Goal: Find specific page/section: Find specific page/section

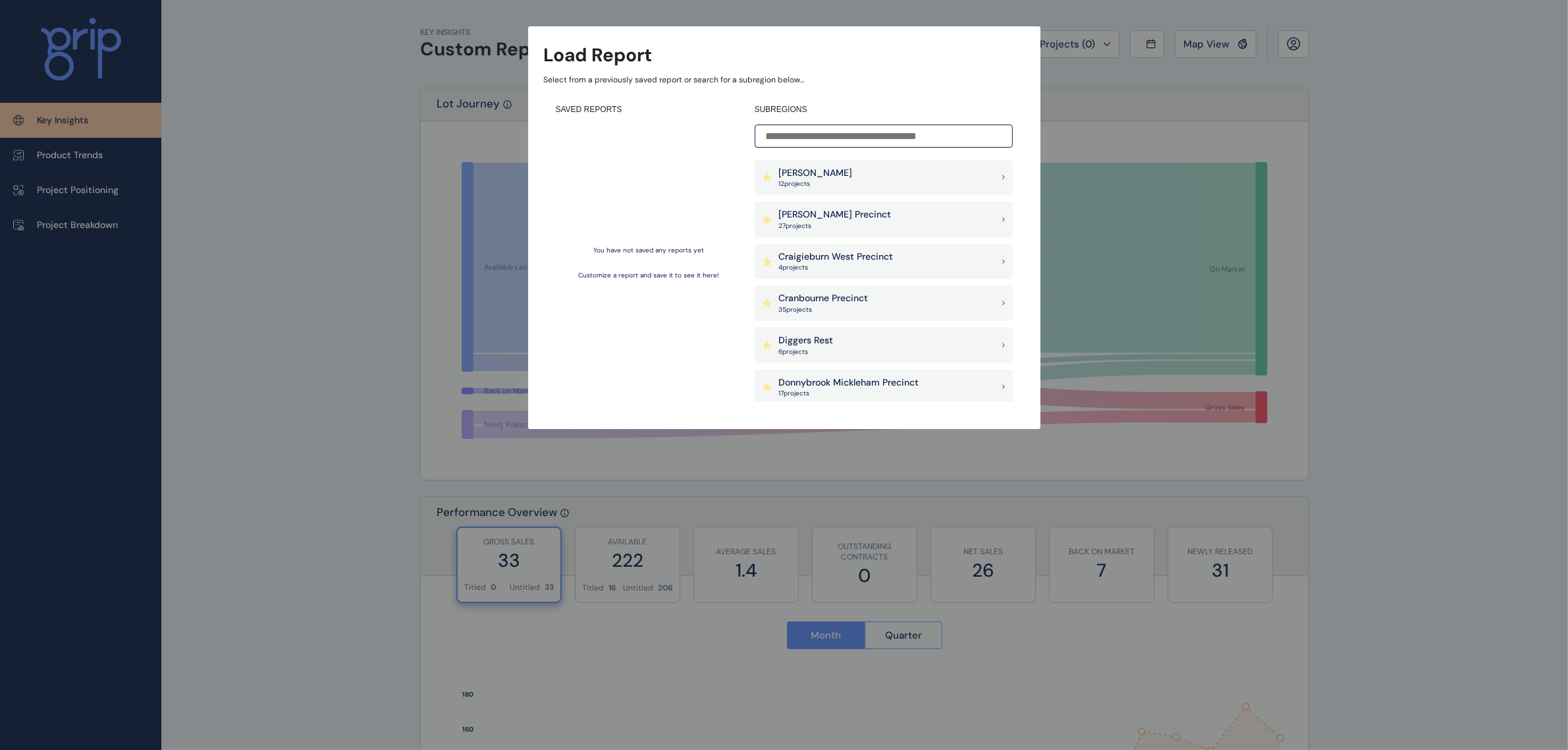
scroll to position [329, 0]
click at [859, 224] on div "[PERSON_NAME] Precinct 27 project s" at bounding box center [883, 225] width 258 height 36
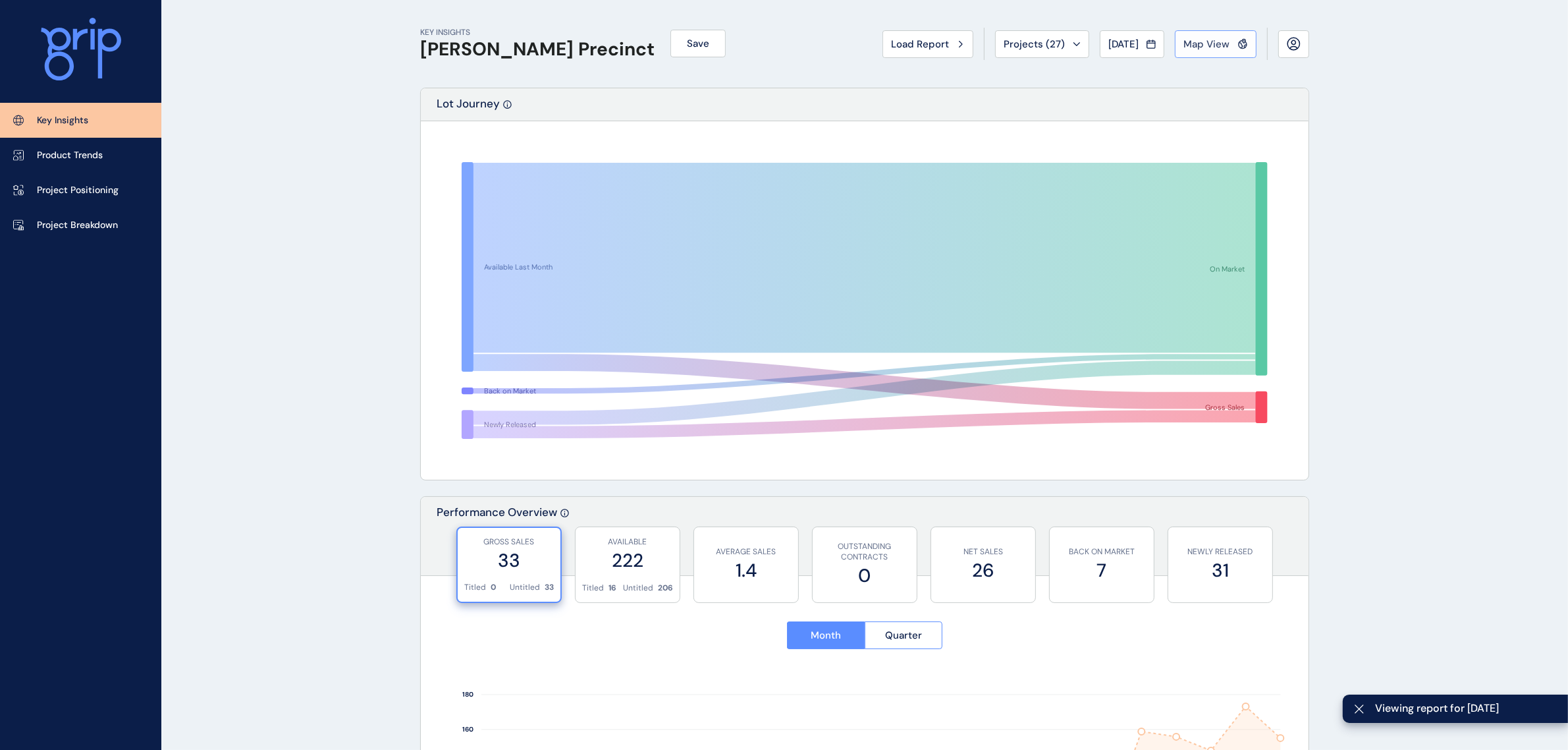
click at [1218, 37] on span "Map View" at bounding box center [1206, 44] width 46 height 13
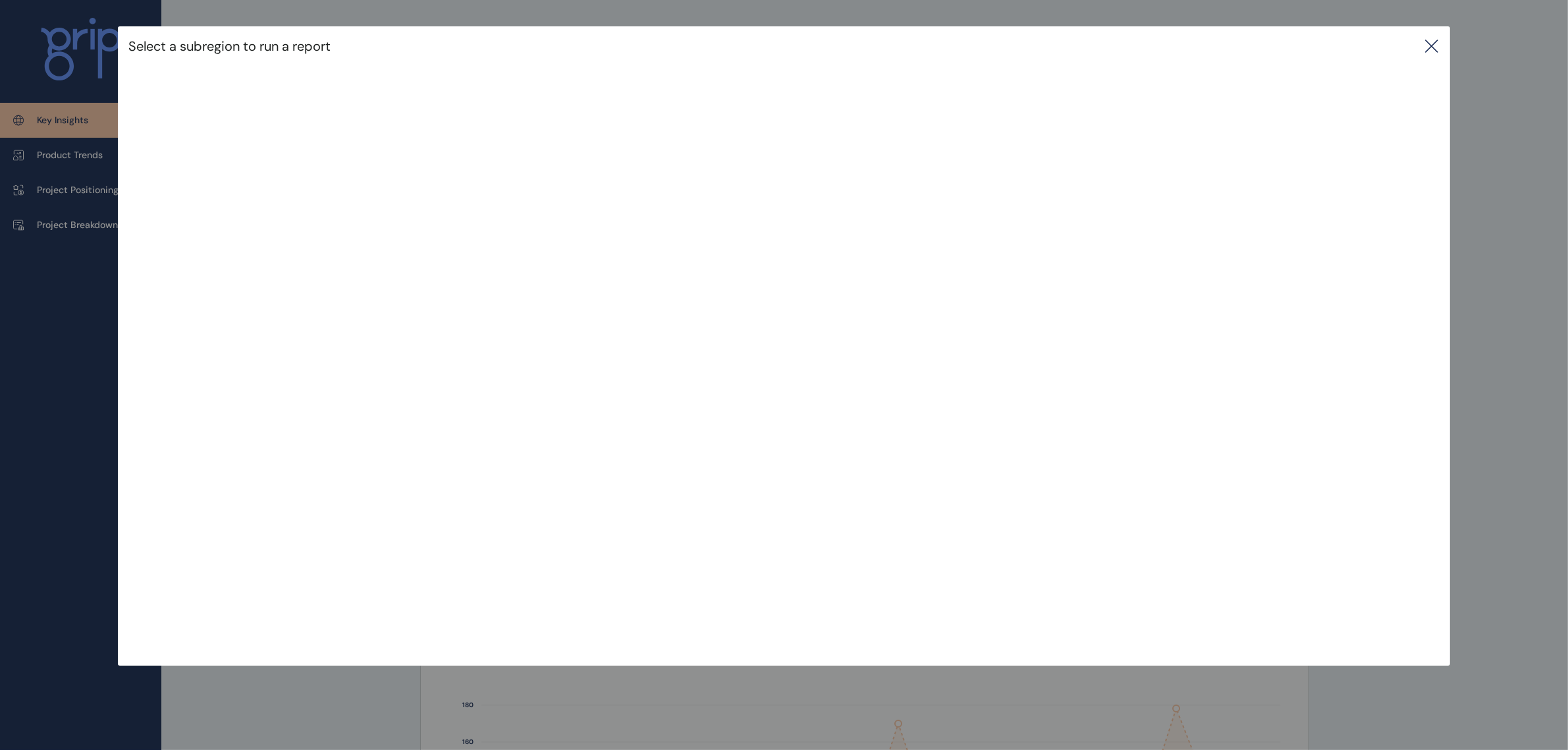
click at [1433, 43] on icon at bounding box center [1431, 46] width 16 height 16
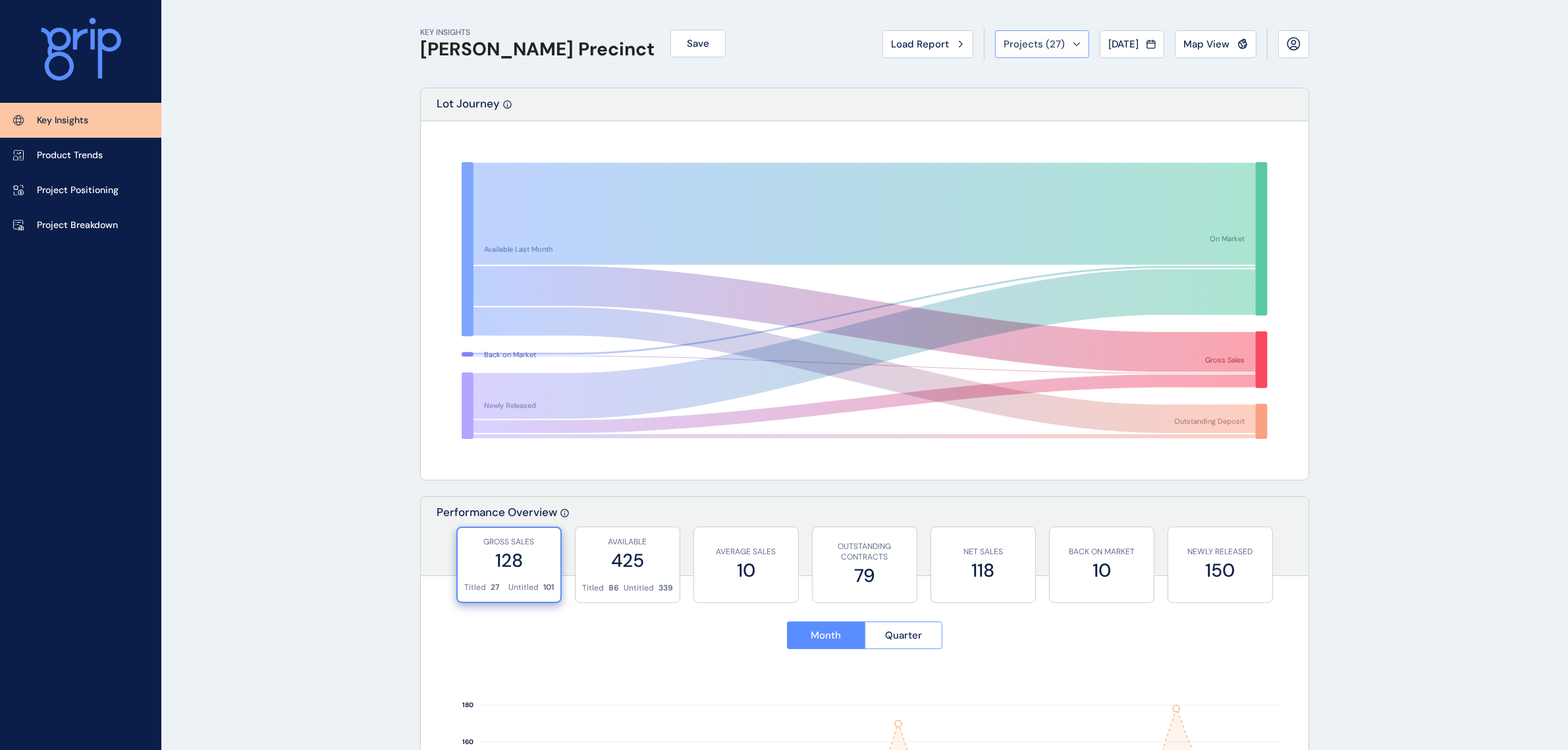
click at [1028, 49] on span "Projects ( 27 )" at bounding box center [1034, 44] width 61 height 13
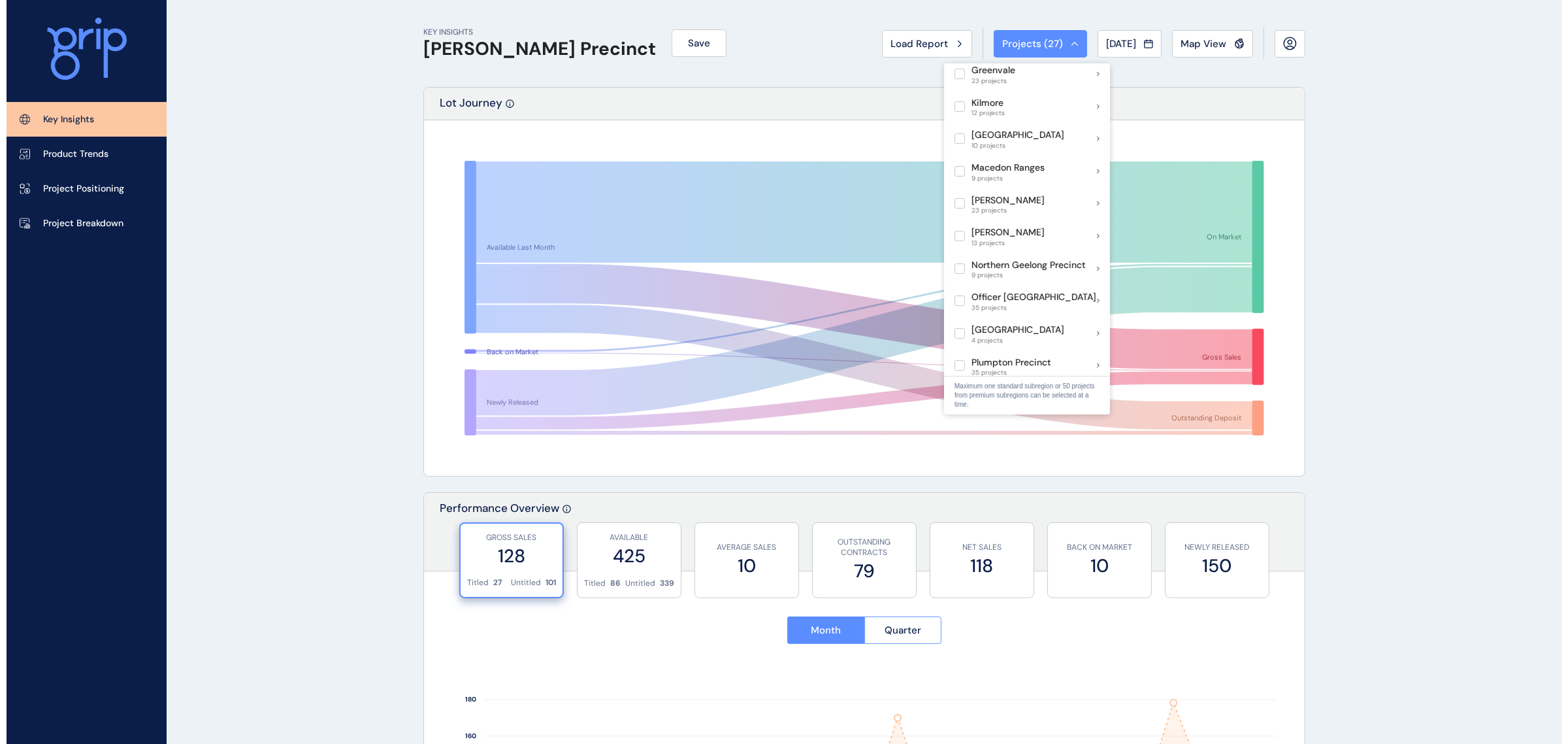
scroll to position [654, 0]
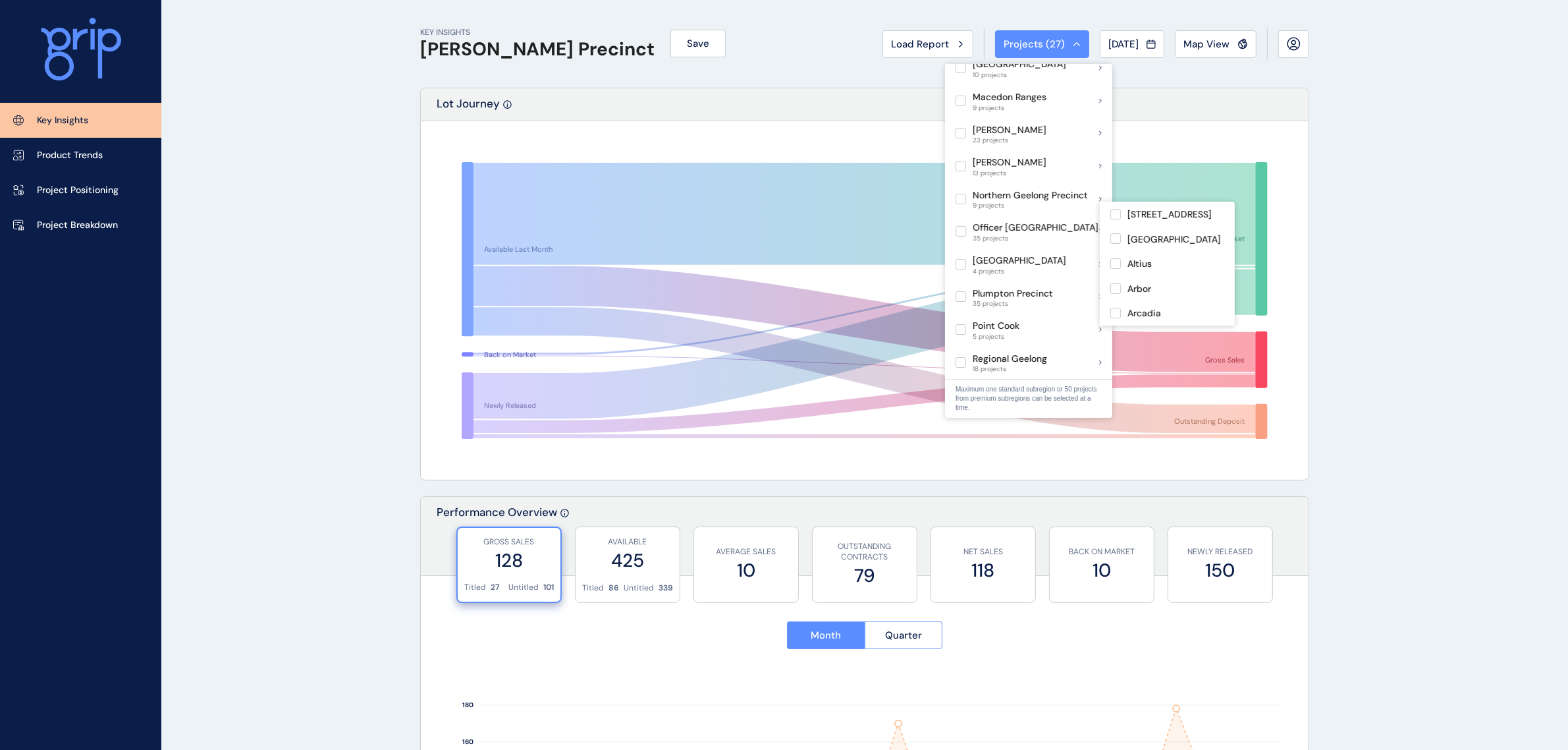
click at [1025, 221] on p "Officer [GEOGRAPHIC_DATA]" at bounding box center [1035, 228] width 126 height 13
